Goal: Task Accomplishment & Management: Manage account settings

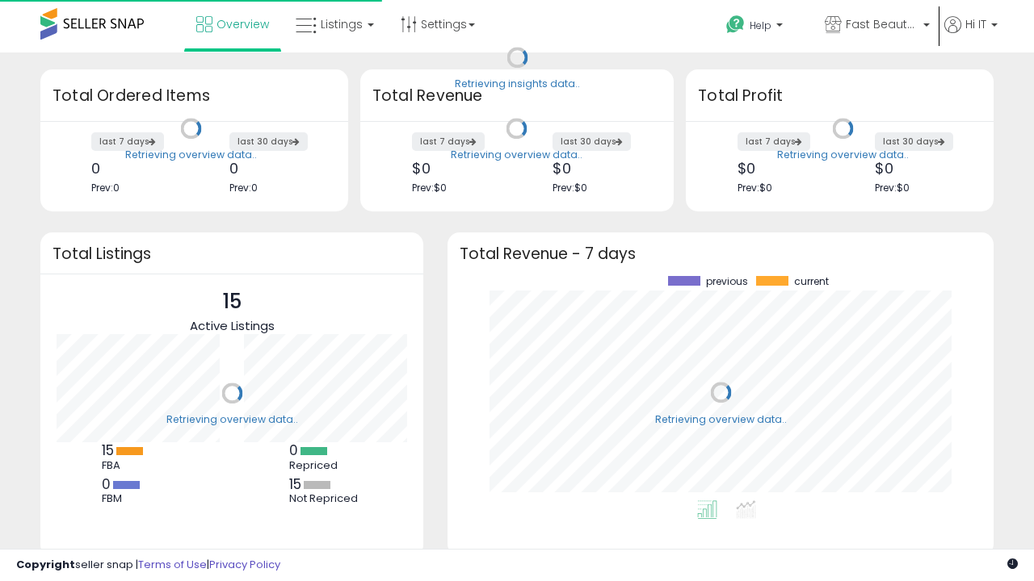
scroll to position [225, 514]
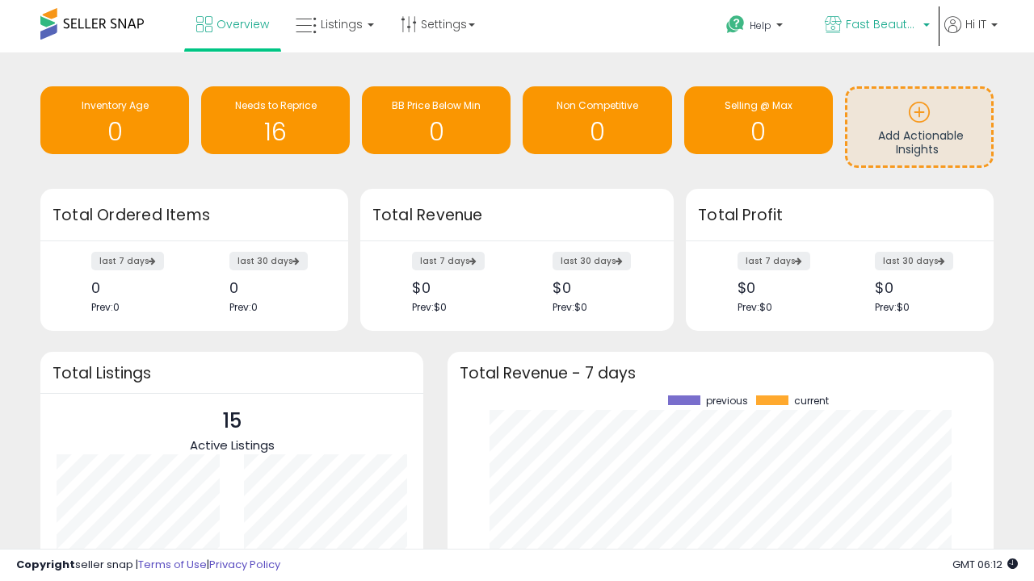
click at [875, 26] on span "Fast Beauty ([GEOGRAPHIC_DATA])" at bounding box center [882, 24] width 73 height 16
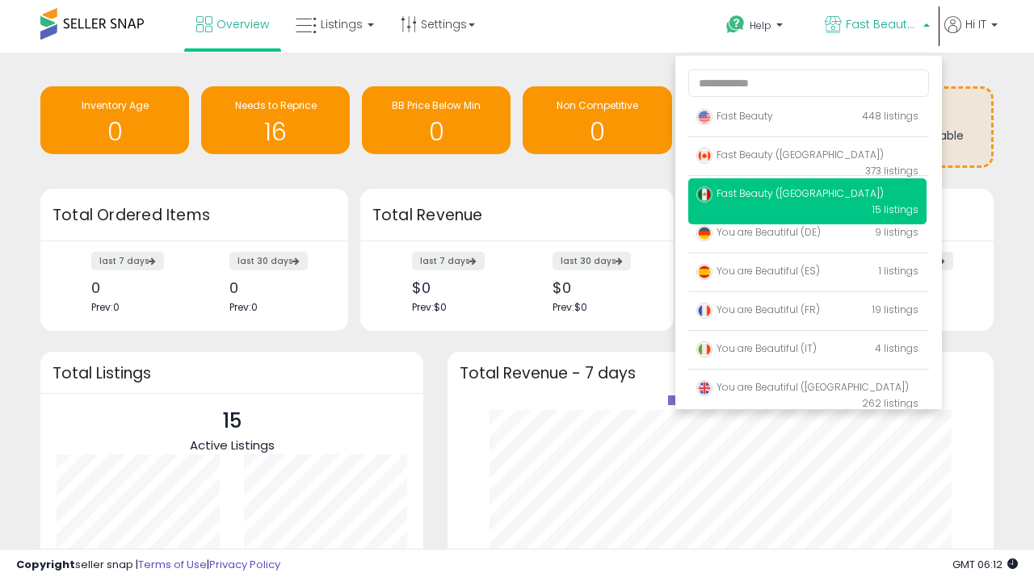
click at [807, 119] on p "Fast Beauty 448 listings" at bounding box center [807, 117] width 238 height 32
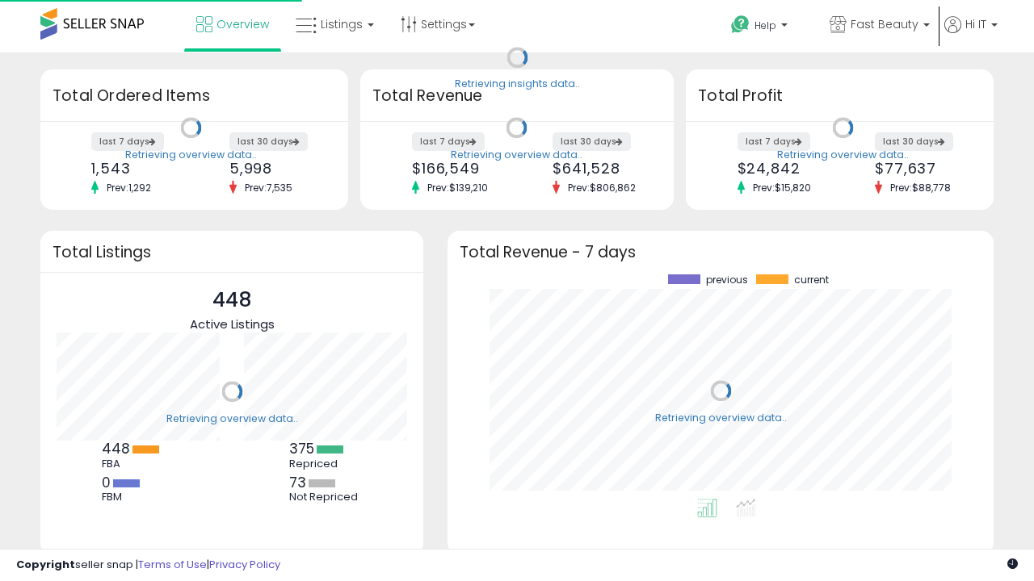
scroll to position [225, 514]
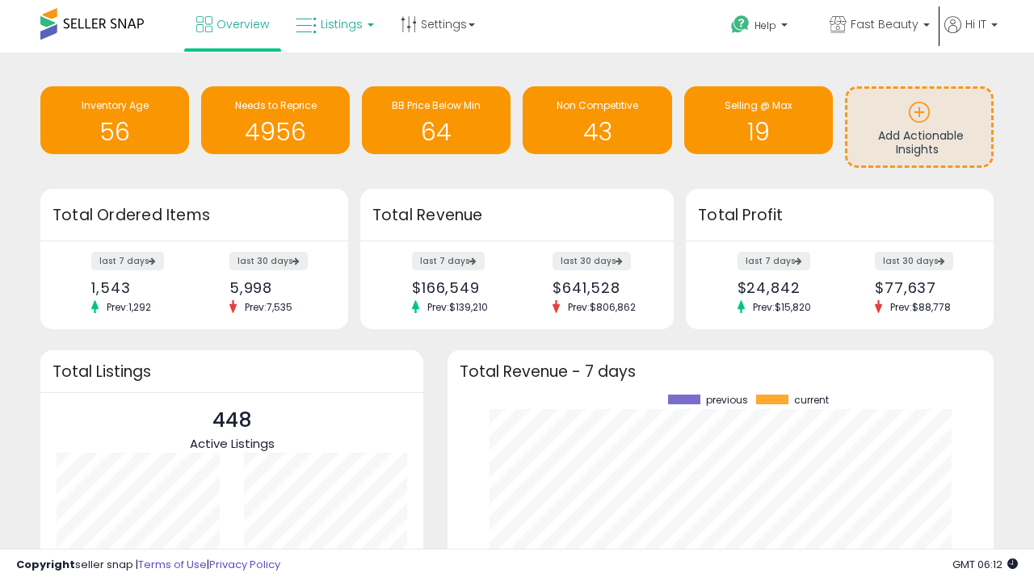
click at [333, 24] on span "Listings" at bounding box center [342, 24] width 42 height 16
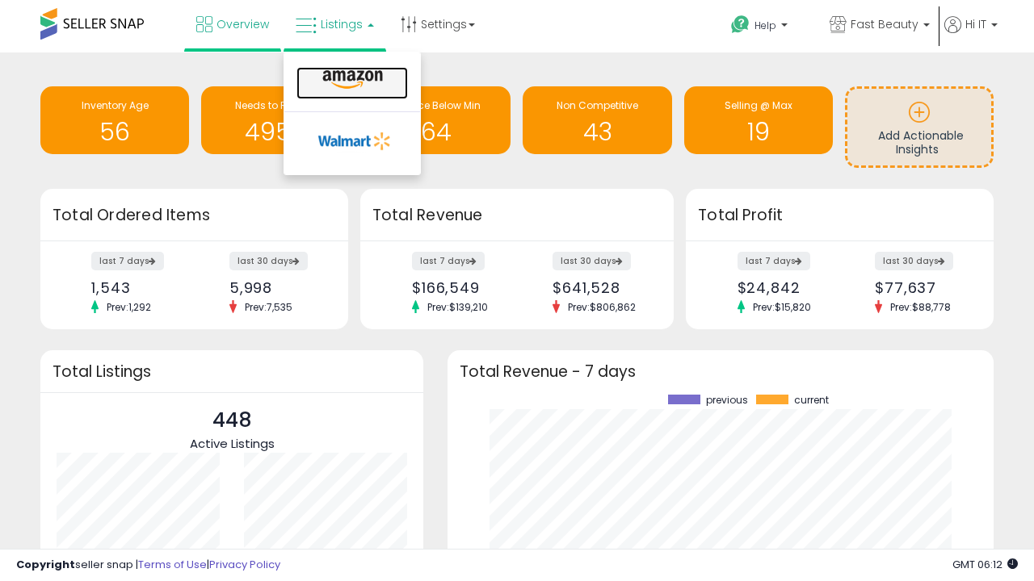
click at [351, 80] on icon at bounding box center [352, 79] width 70 height 21
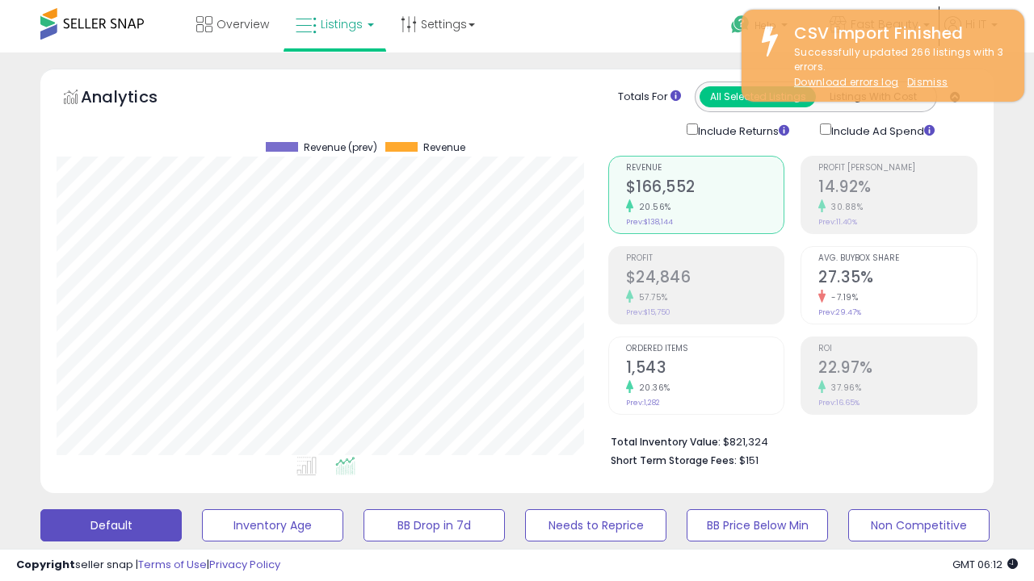
scroll to position [313, 0]
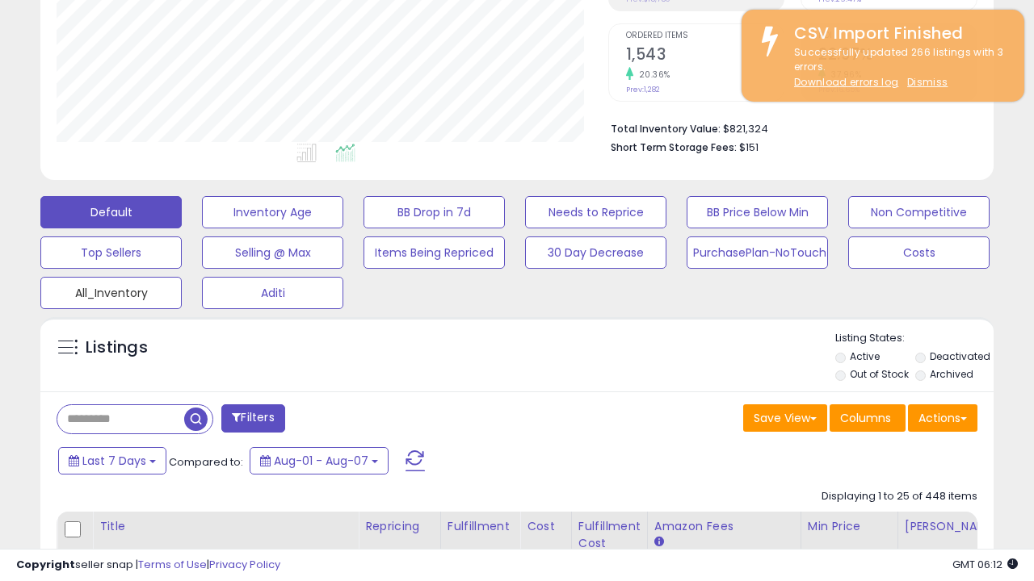
click at [202, 229] on button "All_Inventory" at bounding box center [272, 212] width 141 height 32
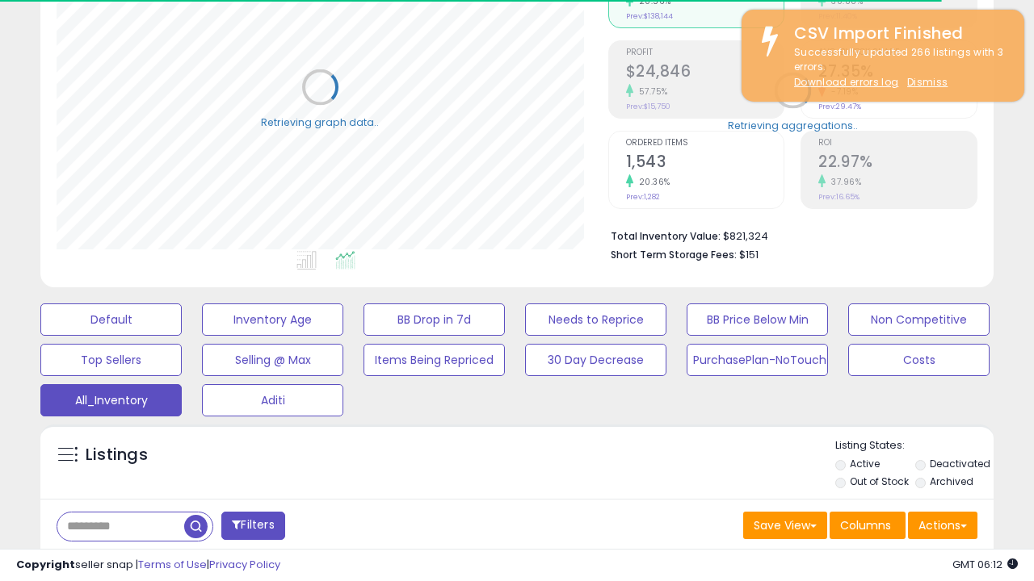
scroll to position [482, 0]
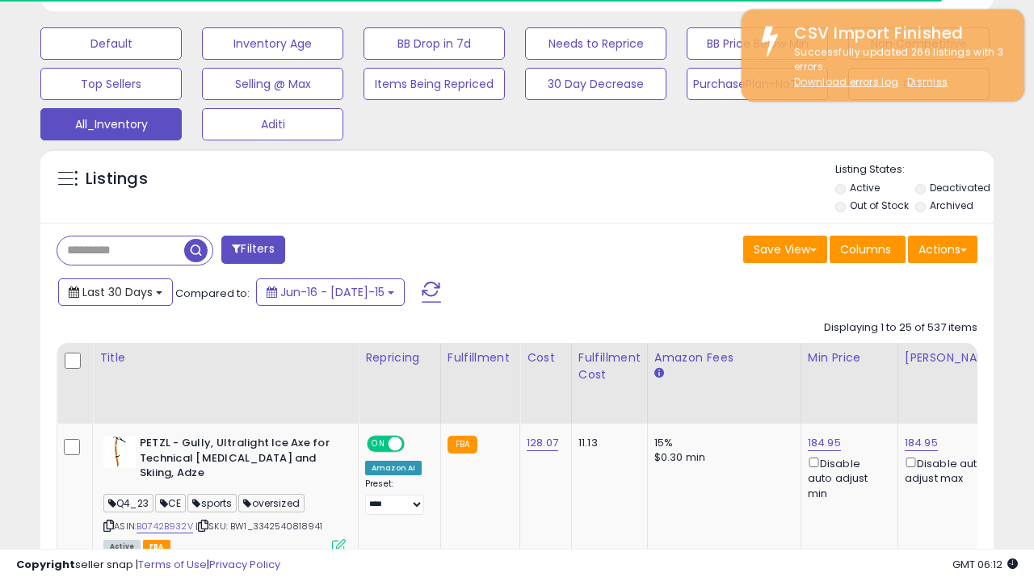
click at [115, 291] on span "Last 30 Days" at bounding box center [117, 292] width 70 height 16
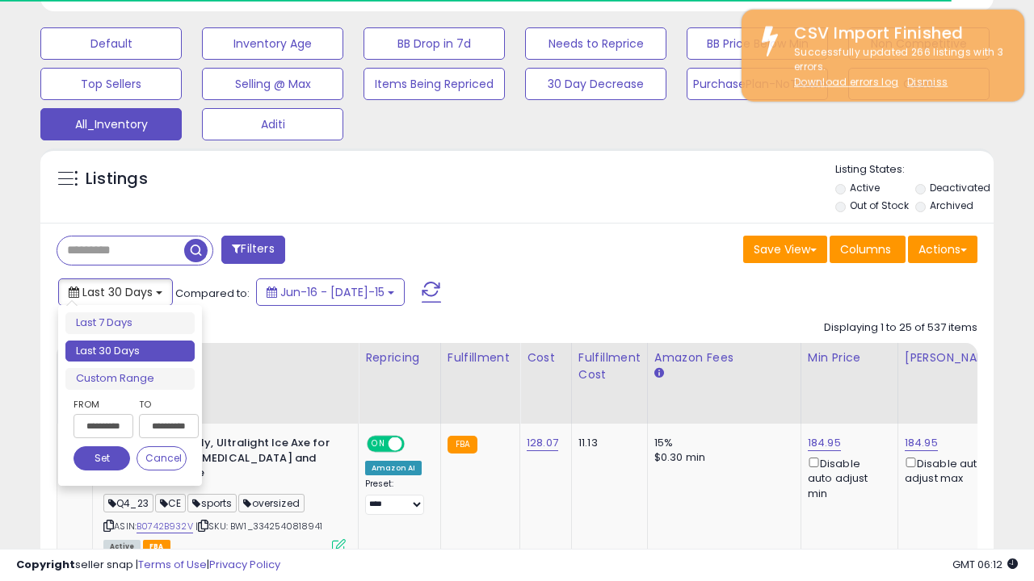
scroll to position [331, 551]
click at [130, 351] on li "Last 30 Days" at bounding box center [129, 352] width 129 height 22
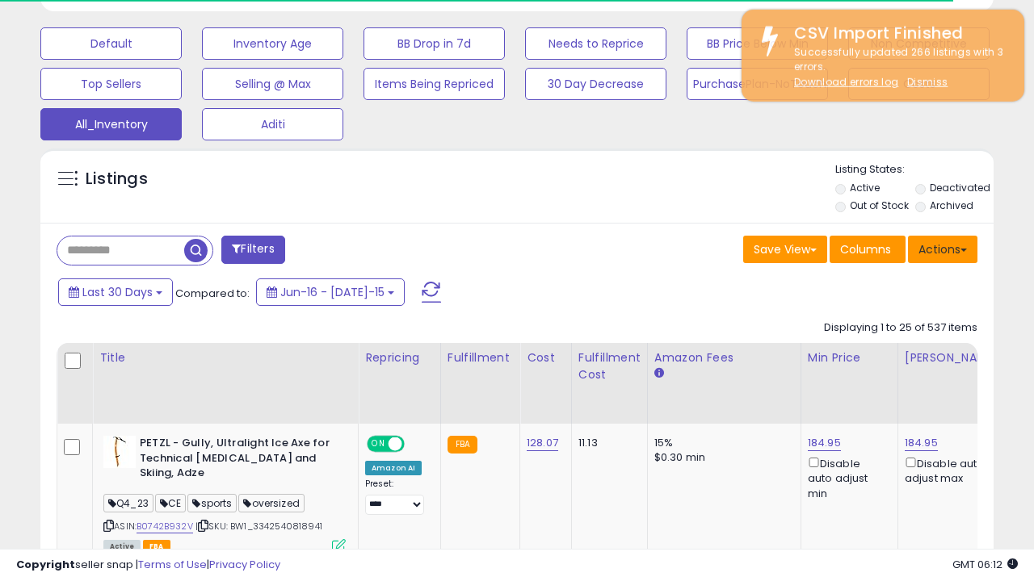
click at [942, 248] on button "Actions" at bounding box center [942, 249] width 69 height 27
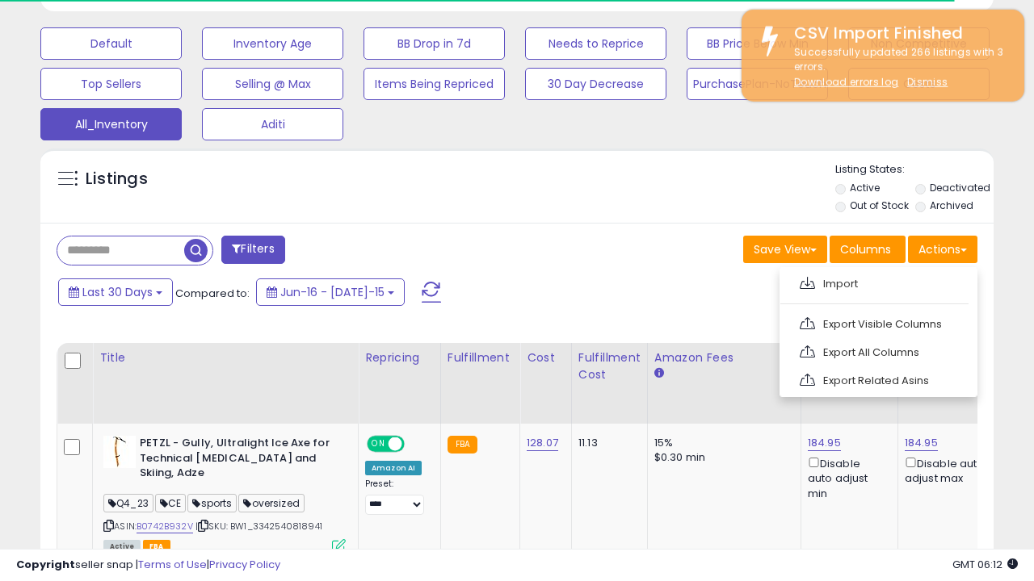
click at [876, 351] on link "Export All Columns" at bounding box center [876, 352] width 177 height 25
